Goal: Information Seeking & Learning: Learn about a topic

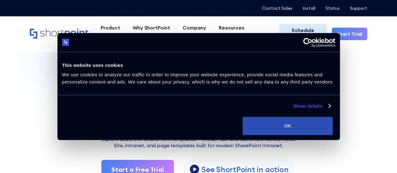
click at [326, 119] on button "OK" at bounding box center [287, 126] width 90 height 18
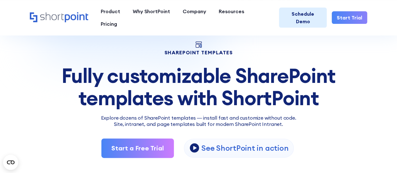
scroll to position [31, 0]
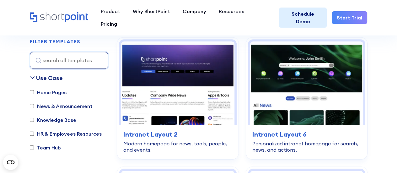
scroll to position [185, 0]
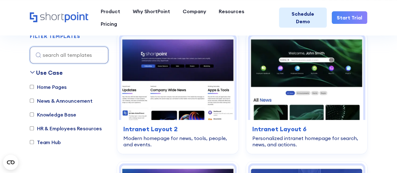
click at [33, 86] on input "Home Pages" at bounding box center [32, 87] width 4 height 4
checkbox input "true"
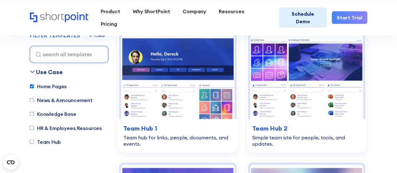
scroll to position [1662, 0]
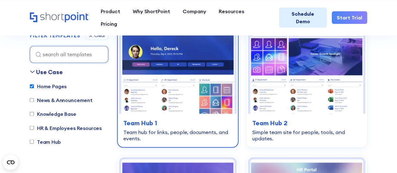
click at [210, 48] on img at bounding box center [177, 71] width 113 height 84
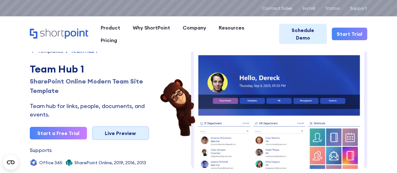
click at [106, 135] on link "Live Preview" at bounding box center [120, 133] width 57 height 14
click at [309, 27] on link "Schedule Demo" at bounding box center [303, 34] width 48 height 20
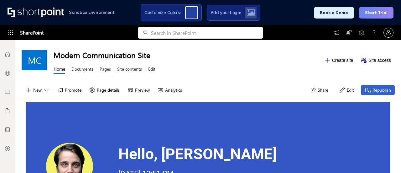
click at [379, 11] on button "Start Trial" at bounding box center [376, 13] width 34 height 12
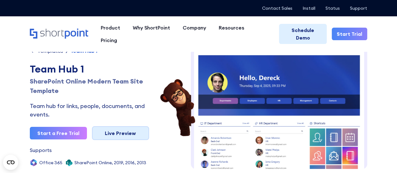
click at [119, 133] on link "Live Preview" at bounding box center [120, 133] width 57 height 14
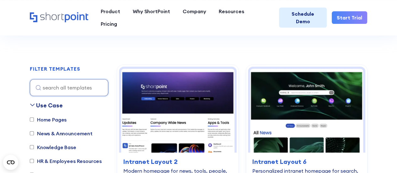
scroll to position [188, 0]
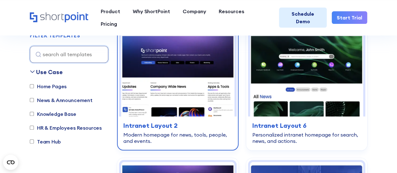
click at [199, 60] on img at bounding box center [177, 75] width 113 height 84
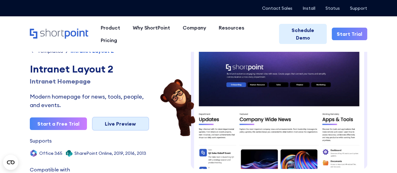
scroll to position [5, 0]
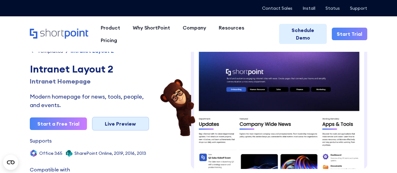
click at [107, 127] on link "Live Preview" at bounding box center [120, 124] width 57 height 14
